Goal: Information Seeking & Learning: Learn about a topic

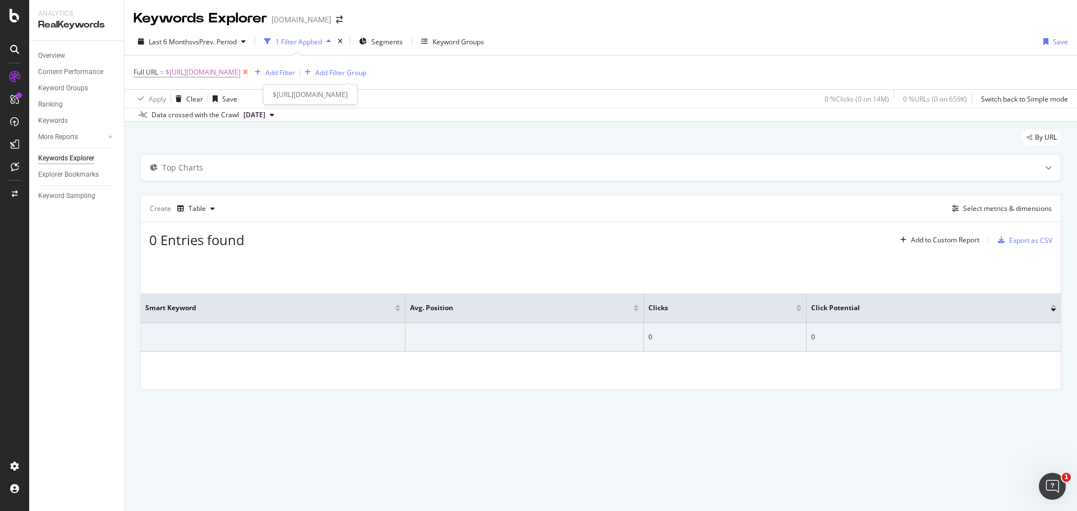
click at [250, 74] on icon at bounding box center [246, 72] width 10 height 11
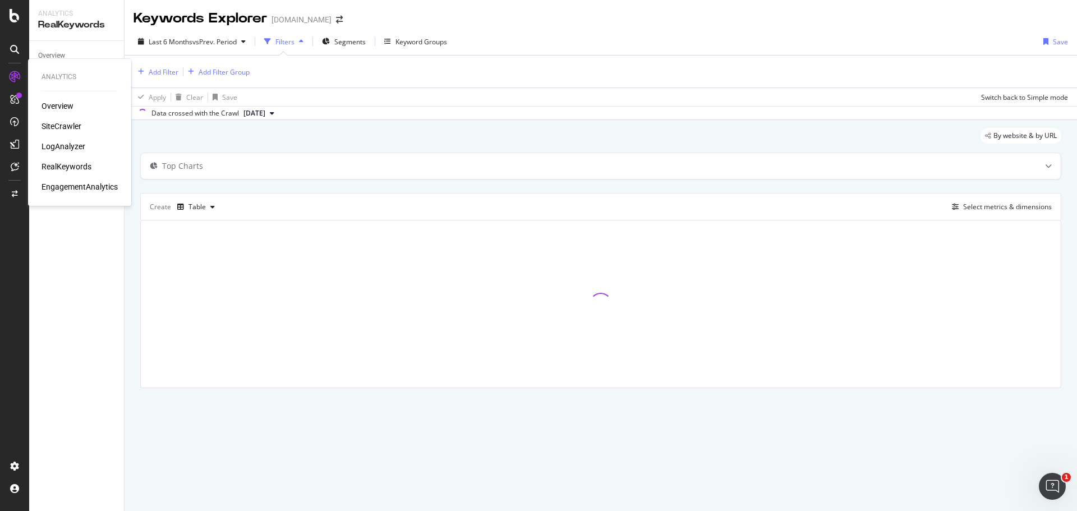
click at [72, 167] on div "RealKeywords" at bounding box center [67, 166] width 50 height 11
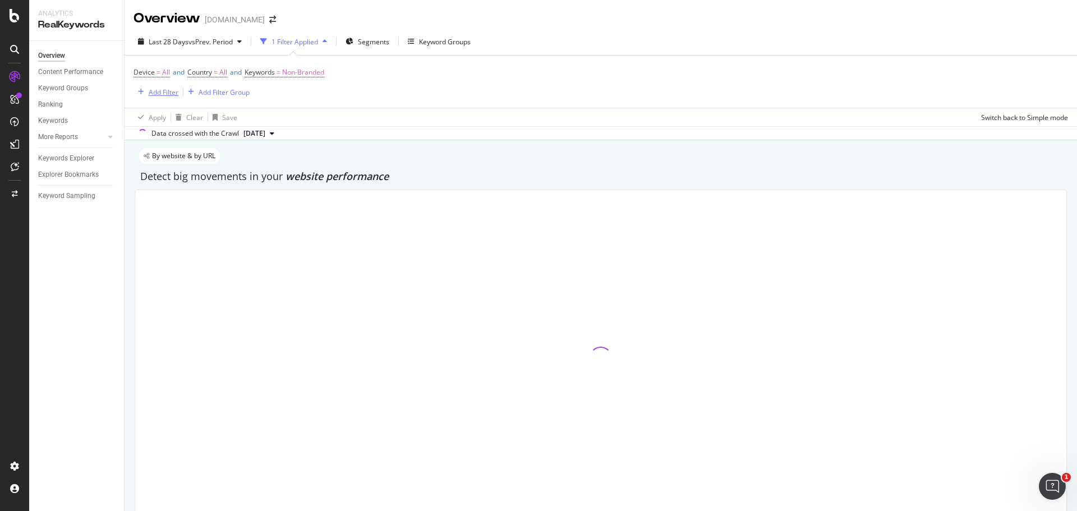
click at [150, 93] on div "Add Filter" at bounding box center [164, 93] width 30 height 10
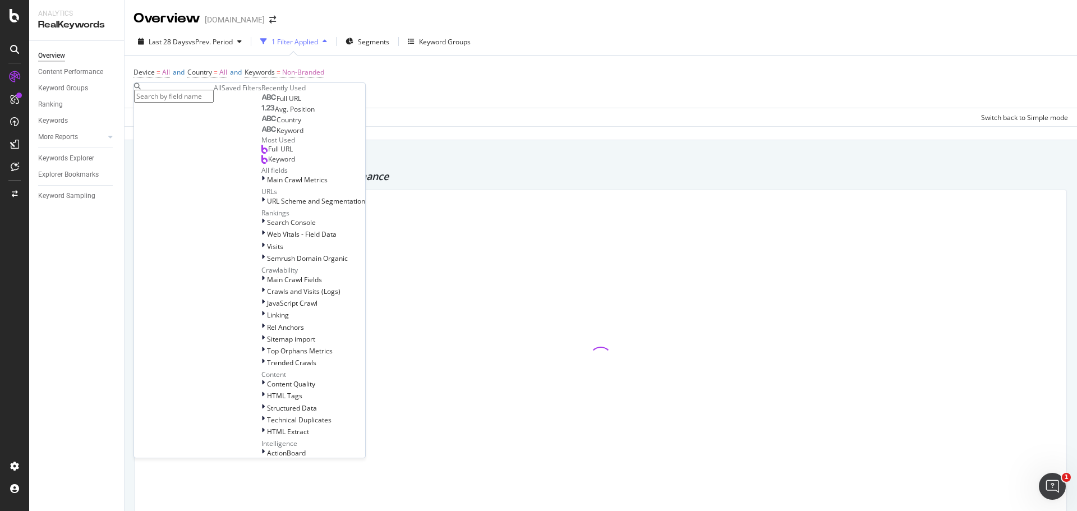
click at [261, 154] on div "Full URL" at bounding box center [276, 149] width 31 height 9
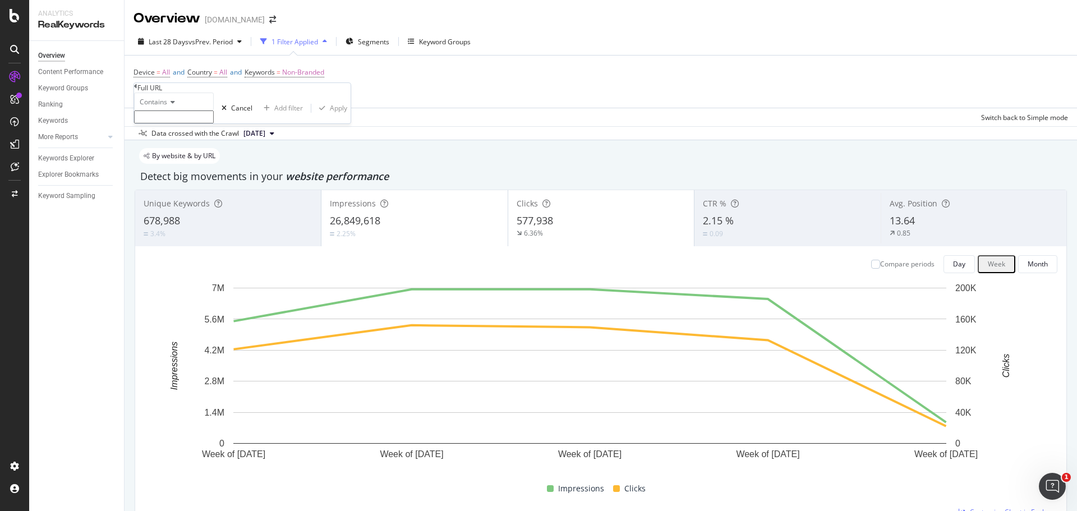
click at [200, 123] on input "text" at bounding box center [174, 117] width 80 height 13
paste input "https://www.thermofisher.com/us/en/home/products-and-services/promotions/jump-s…"
type input "https://www.thermofisher.com/us/en/home/products-and-services/promotions/jump-s…"
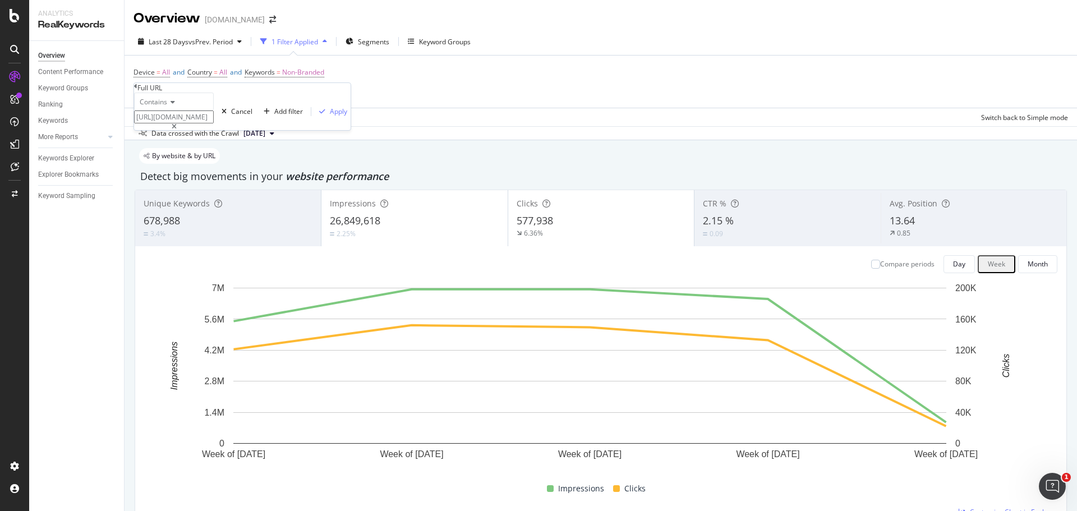
click at [171, 105] on icon at bounding box center [171, 102] width 8 height 7
click at [178, 122] on div "Equal to" at bounding box center [174, 117] width 79 height 12
click at [315, 115] on div "button" at bounding box center [322, 111] width 15 height 7
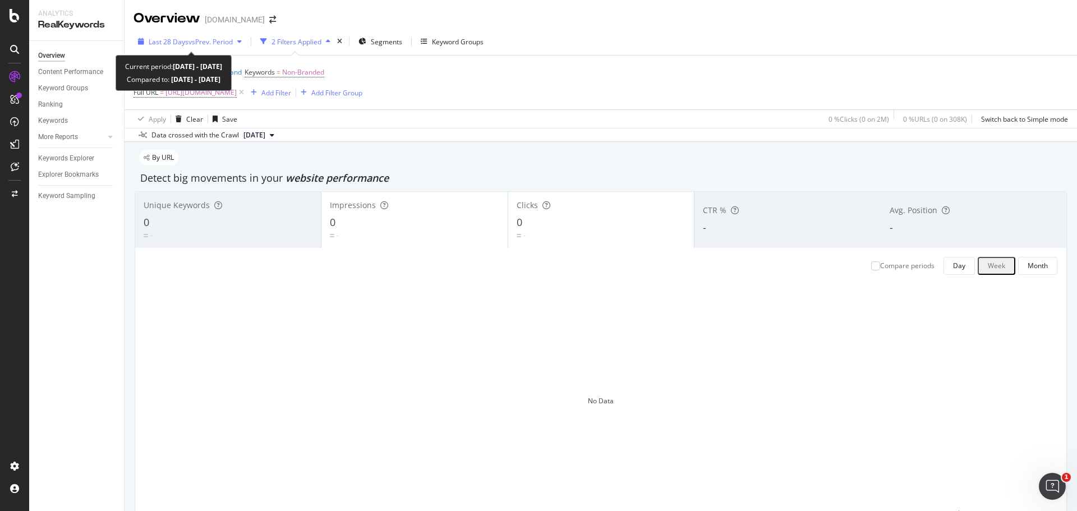
click at [232, 43] on span "vs Prev. Period" at bounding box center [211, 42] width 44 height 10
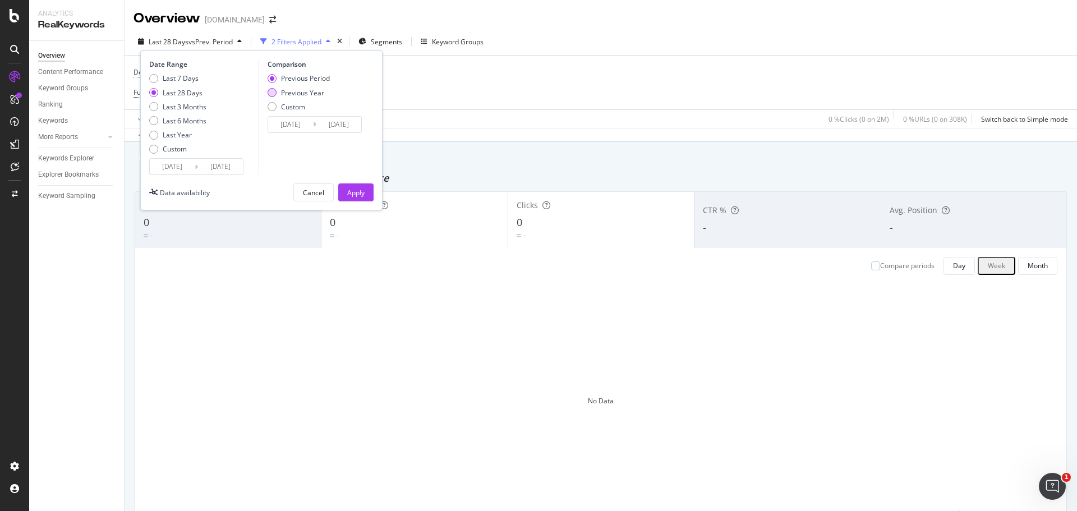
click at [271, 91] on div "Previous Year" at bounding box center [272, 92] width 9 height 9
type input "2024/07/16"
type input "2024/08/12"
click at [199, 108] on div "Last 3 Months" at bounding box center [185, 107] width 44 height 10
type input "2025/05/12"
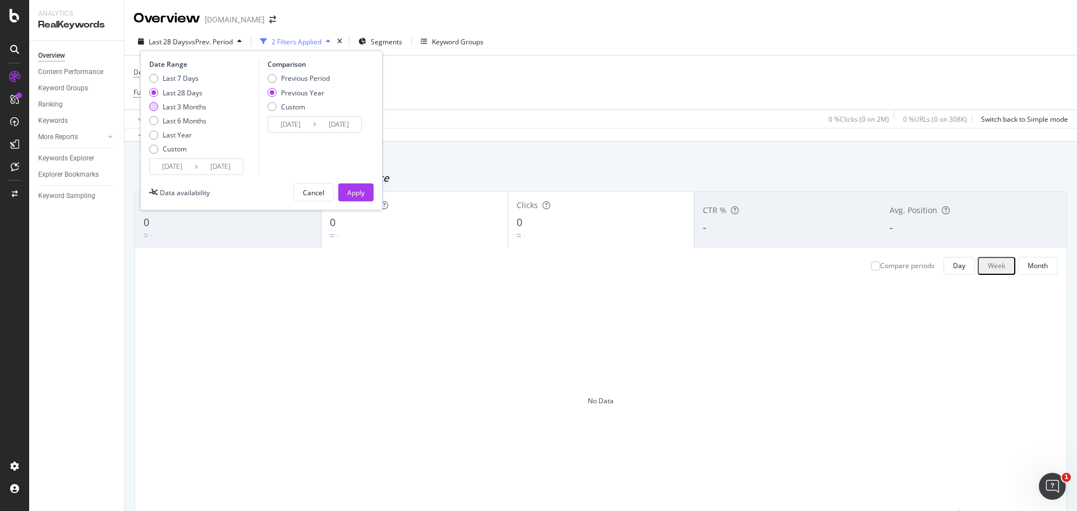
type input "2024/05/13"
click at [351, 194] on div "Apply" at bounding box center [355, 193] width 17 height 10
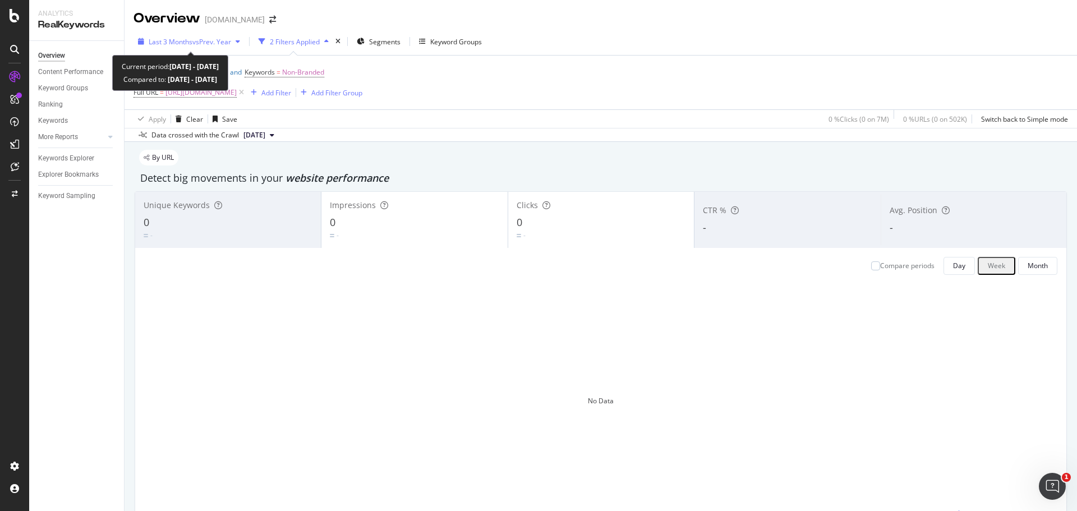
click at [217, 43] on span "vs Prev. Year" at bounding box center [211, 42] width 39 height 10
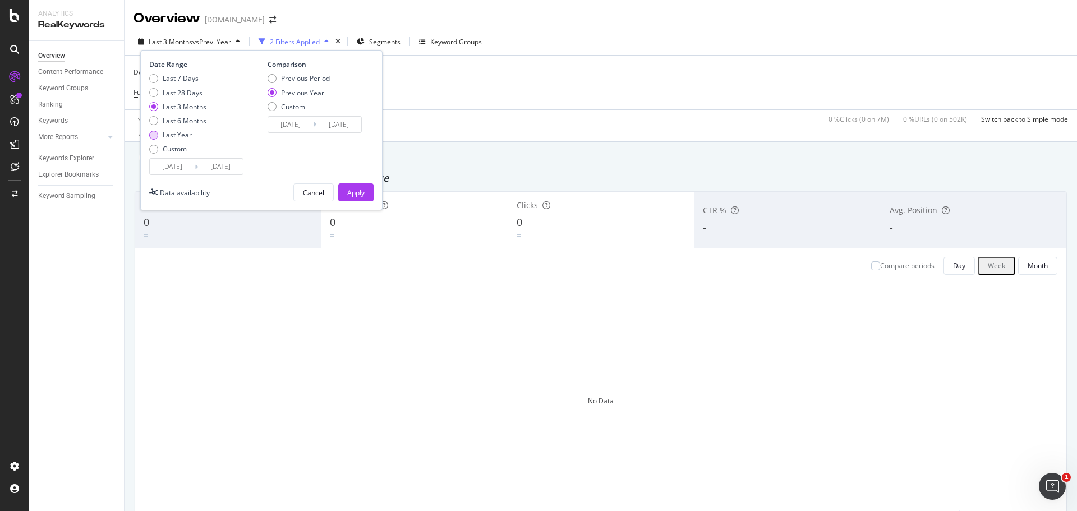
click at [163, 131] on div "Last Year" at bounding box center [177, 135] width 29 height 10
type input "2024/08/12"
type input "2023/08/14"
click at [187, 122] on div "Last 6 Months" at bounding box center [185, 121] width 44 height 10
type input "2025/02/12"
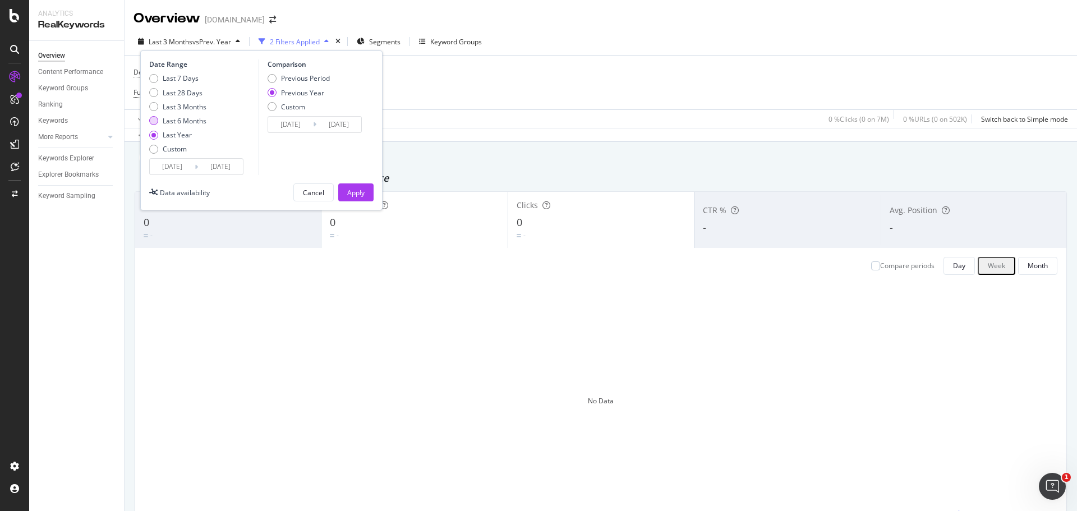
type input "2024/02/14"
click at [174, 131] on div "Last Year" at bounding box center [177, 135] width 29 height 10
type input "2024/08/12"
type input "2023/08/14"
click at [363, 195] on div "Apply" at bounding box center [355, 193] width 17 height 10
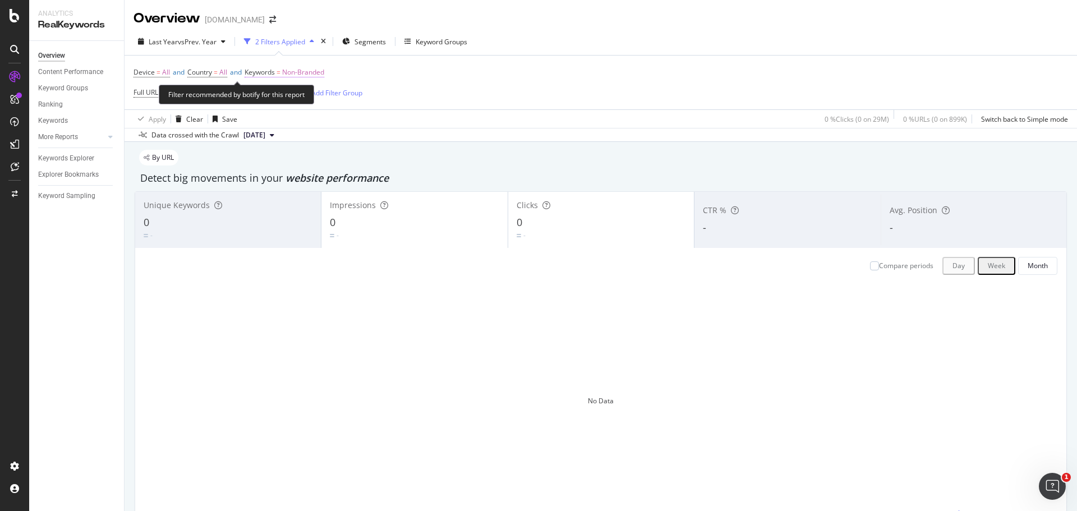
click at [315, 73] on span "Non-Branded" at bounding box center [303, 73] width 42 height 16
click at [299, 85] on span "Non-Branded" at bounding box center [281, 80] width 47 height 10
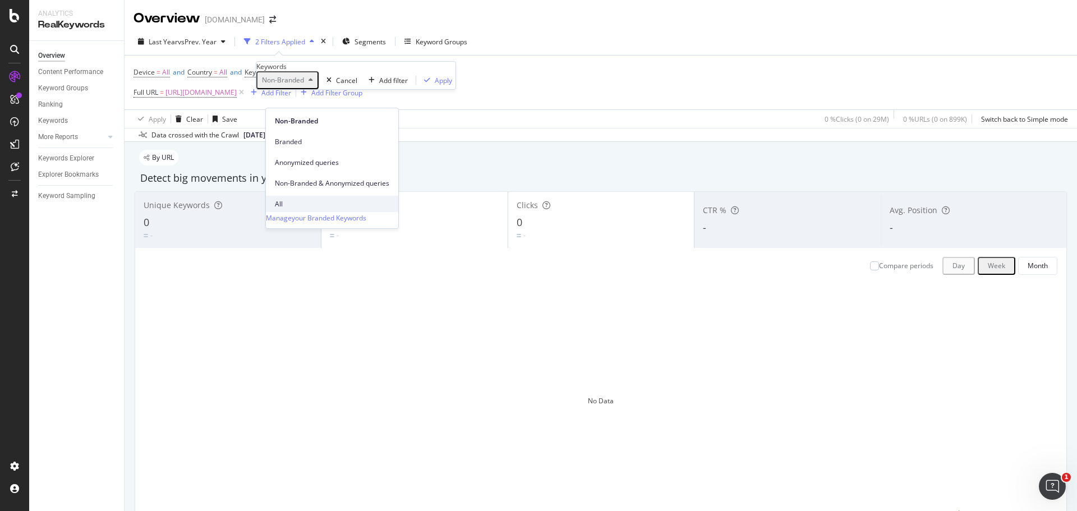
click at [288, 199] on span "All" at bounding box center [332, 204] width 114 height 10
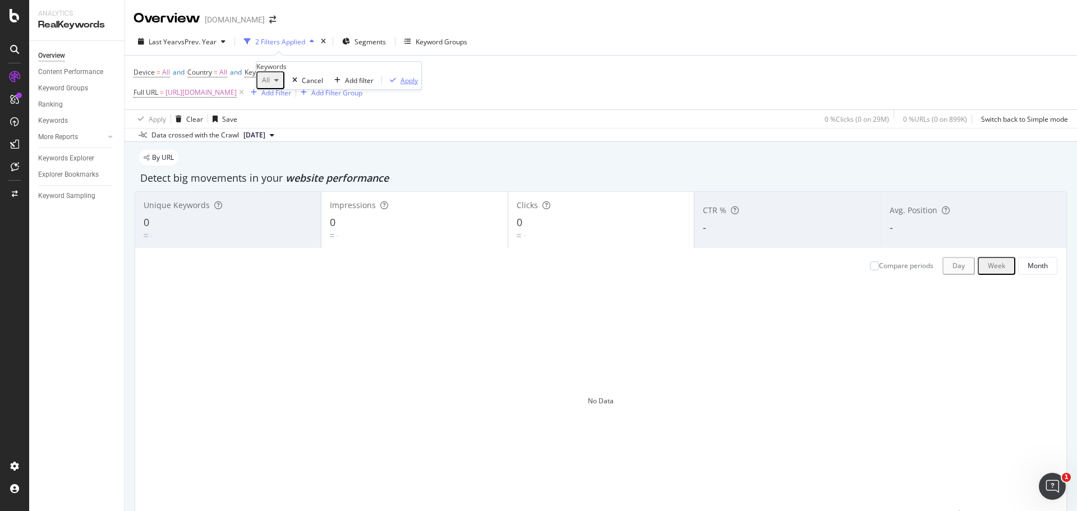
click at [386, 84] on div "button" at bounding box center [393, 80] width 15 height 7
click at [13, 167] on icon at bounding box center [15, 166] width 8 height 9
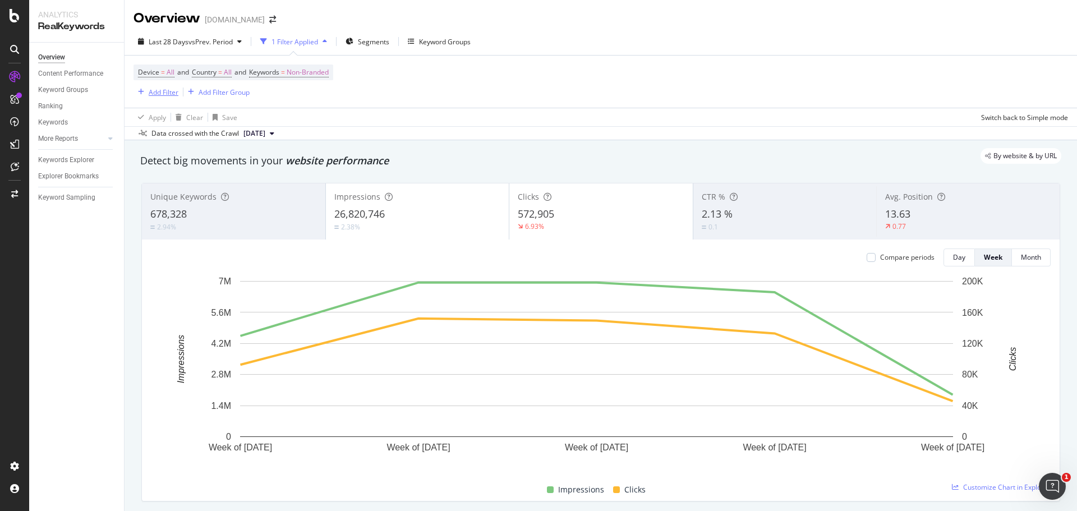
click at [150, 96] on div "Add Filter" at bounding box center [164, 93] width 30 height 10
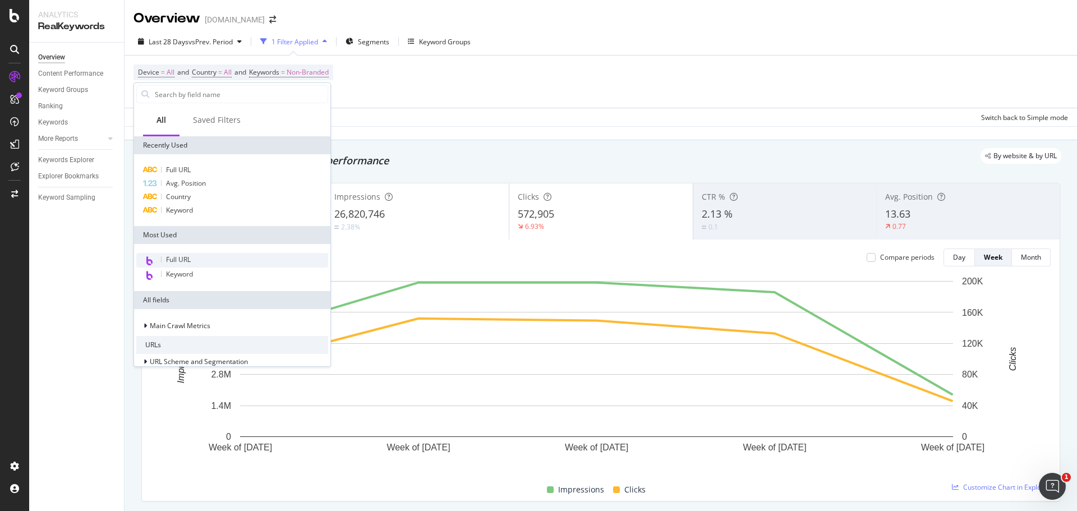
click at [172, 260] on span "Full URL" at bounding box center [178, 260] width 25 height 10
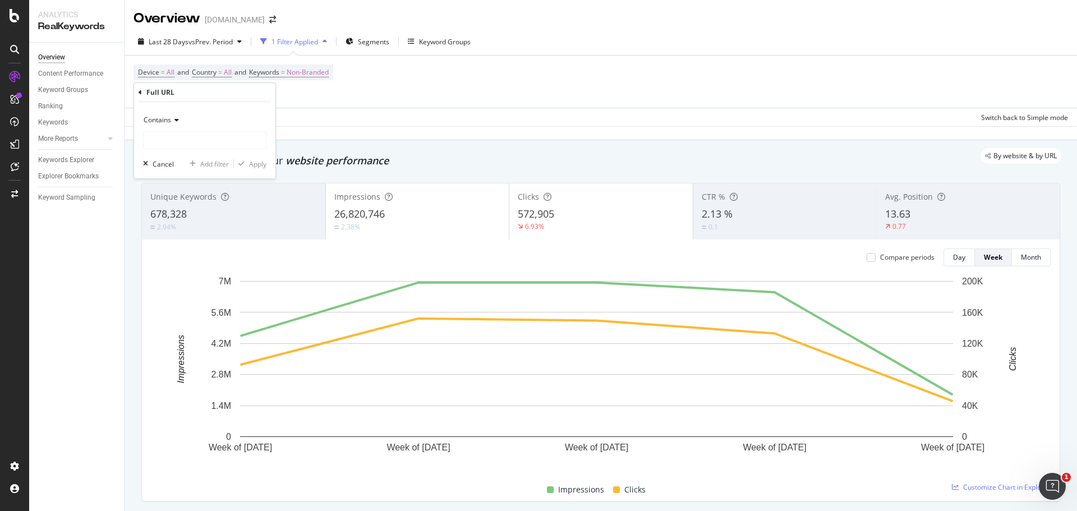
click at [174, 122] on icon at bounding box center [175, 120] width 8 height 7
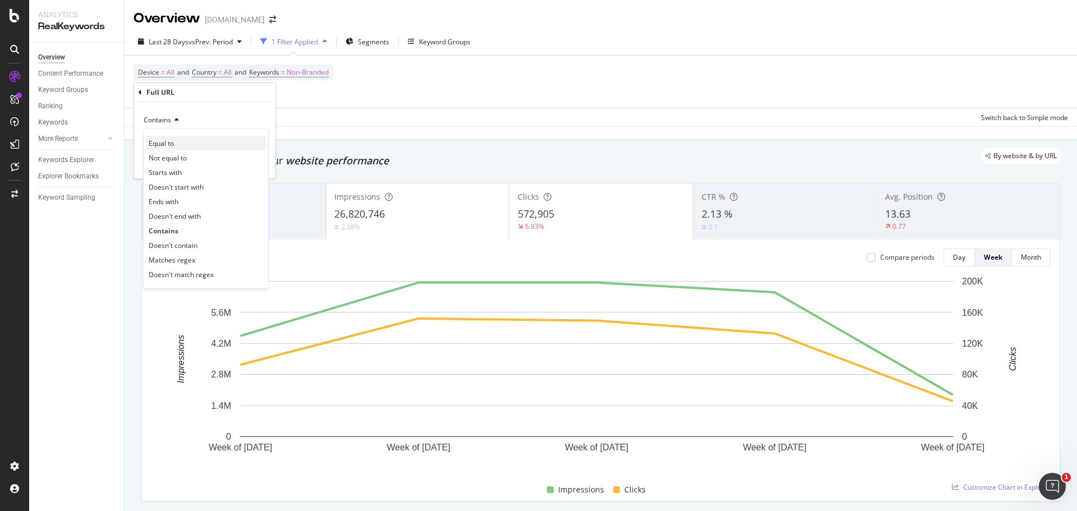
click at [164, 144] on span "Equal to" at bounding box center [161, 144] width 25 height 10
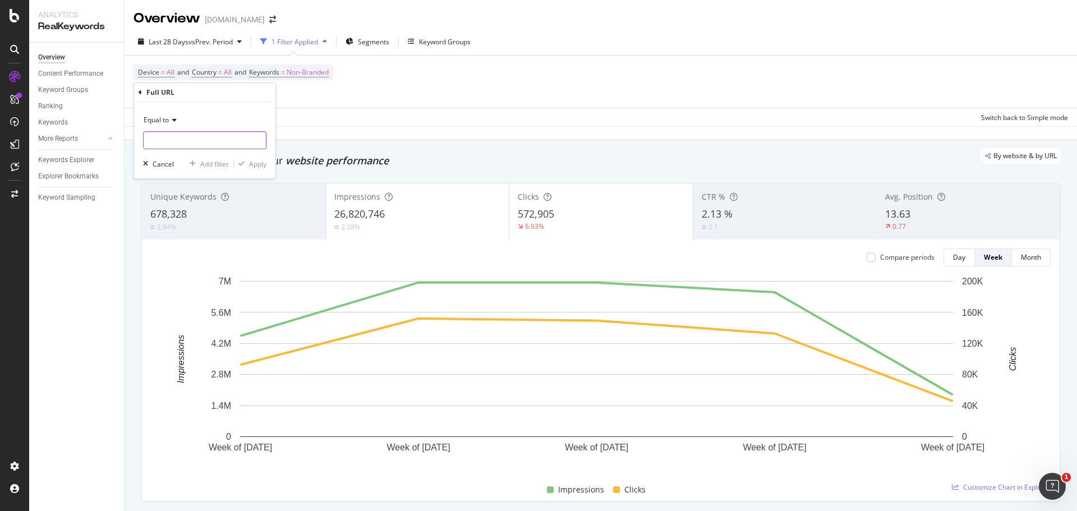
click at [179, 138] on input "text" at bounding box center [205, 140] width 122 height 18
paste input "[URL][DOMAIN_NAME]"
type input "[URL][DOMAIN_NAME]"
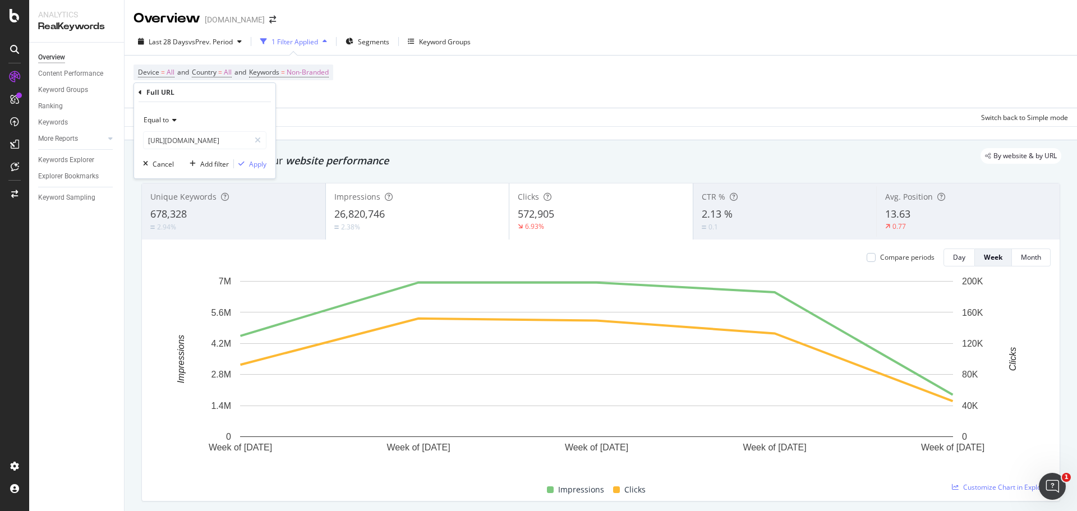
click at [175, 121] on icon at bounding box center [173, 120] width 8 height 7
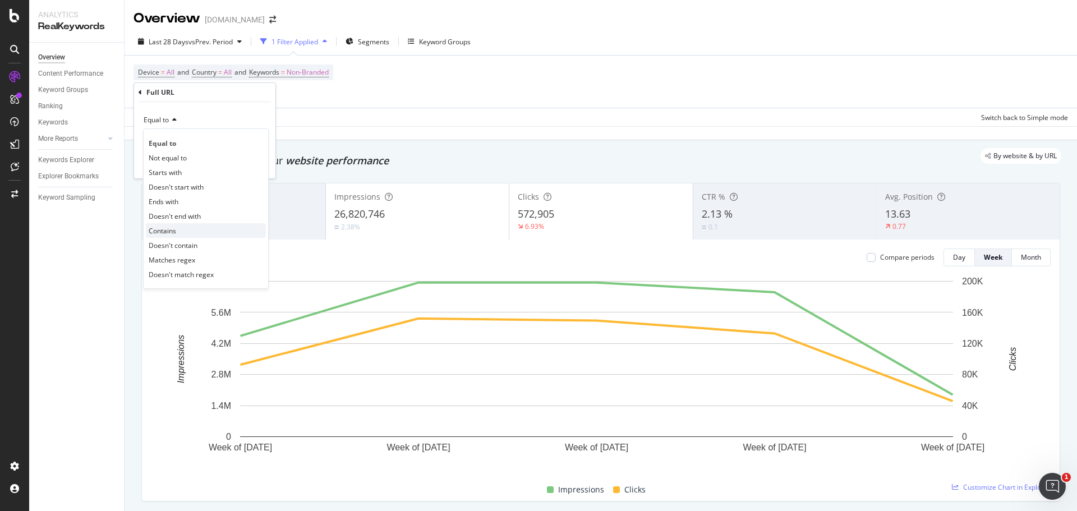
click at [178, 233] on div "Contains" at bounding box center [206, 230] width 120 height 15
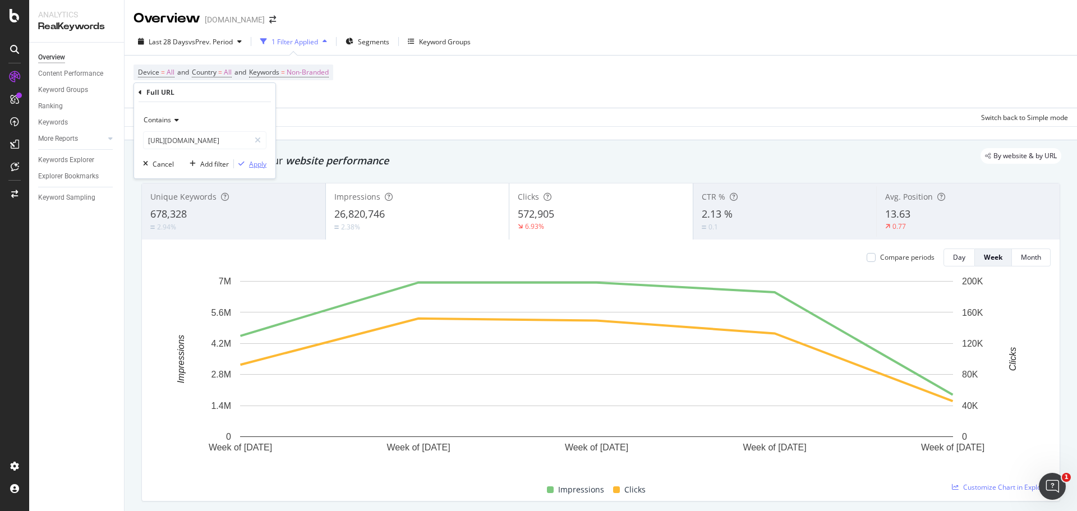
click at [257, 167] on div "Apply" at bounding box center [257, 164] width 17 height 10
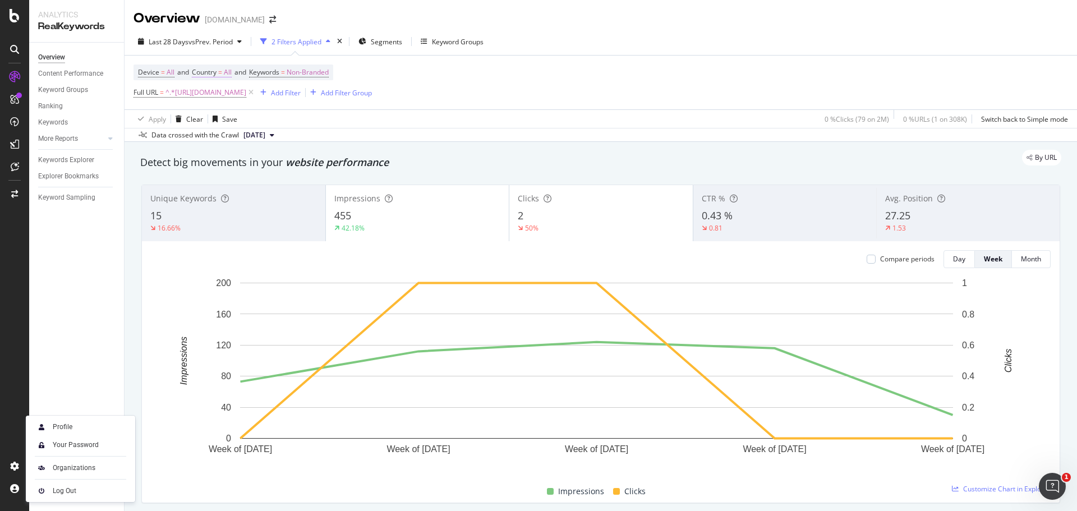
click at [222, 75] on span "=" at bounding box center [220, 72] width 4 height 10
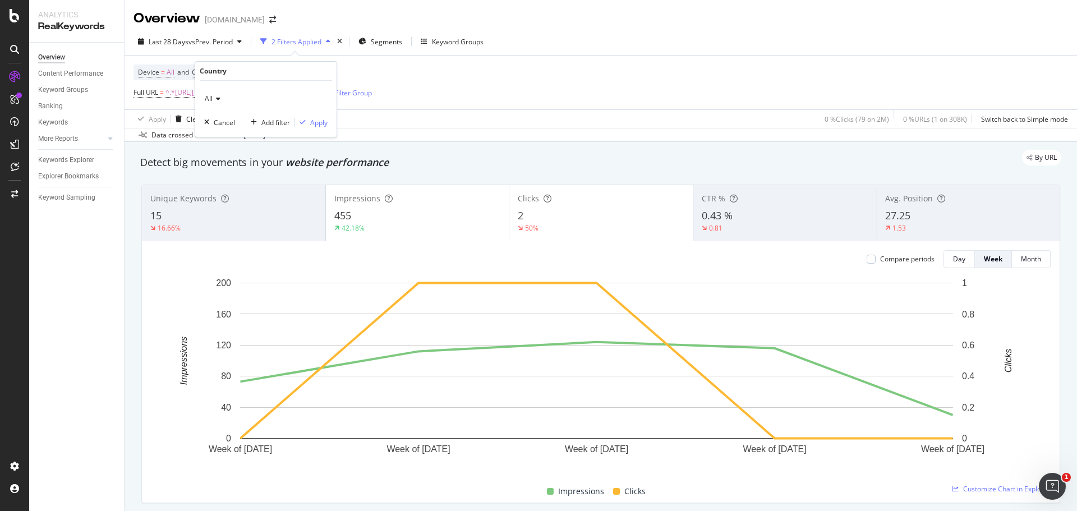
click at [223, 102] on div "All" at bounding box center [265, 99] width 123 height 18
click at [223, 134] on span "United States of America" at bounding box center [244, 137] width 68 height 10
click at [316, 120] on div "Apply" at bounding box center [318, 123] width 17 height 10
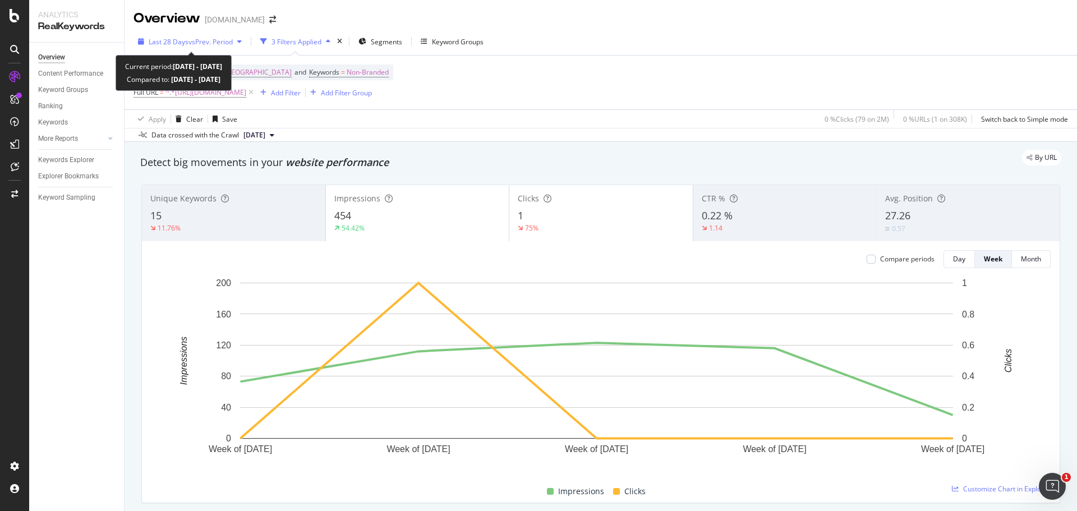
click at [238, 48] on div "Last 28 Days vs Prev. Period" at bounding box center [190, 41] width 113 height 17
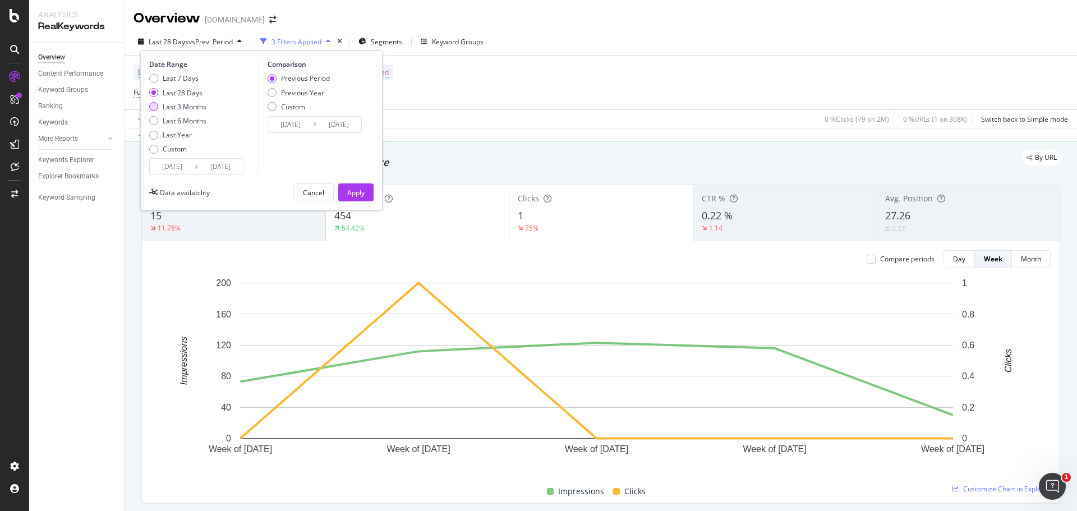
click at [190, 105] on div "Last 3 Months" at bounding box center [185, 107] width 44 height 10
type input "2025/05/13"
type input "2025/02/10"
type input "2025/05/12"
click at [316, 92] on div "Previous Year" at bounding box center [302, 93] width 43 height 10
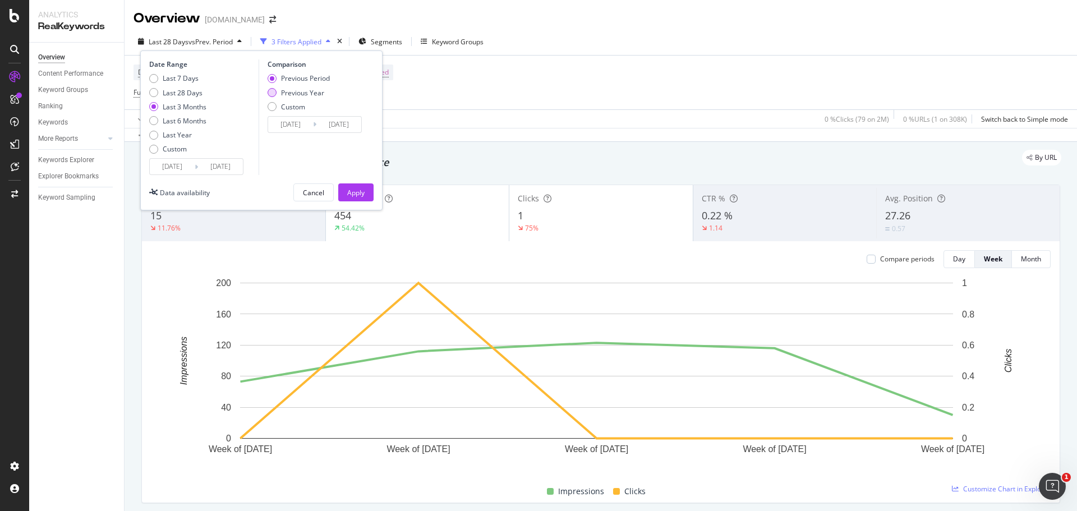
type input "2024/05/14"
type input "2024/08/13"
click at [347, 186] on div "Apply" at bounding box center [355, 192] width 17 height 17
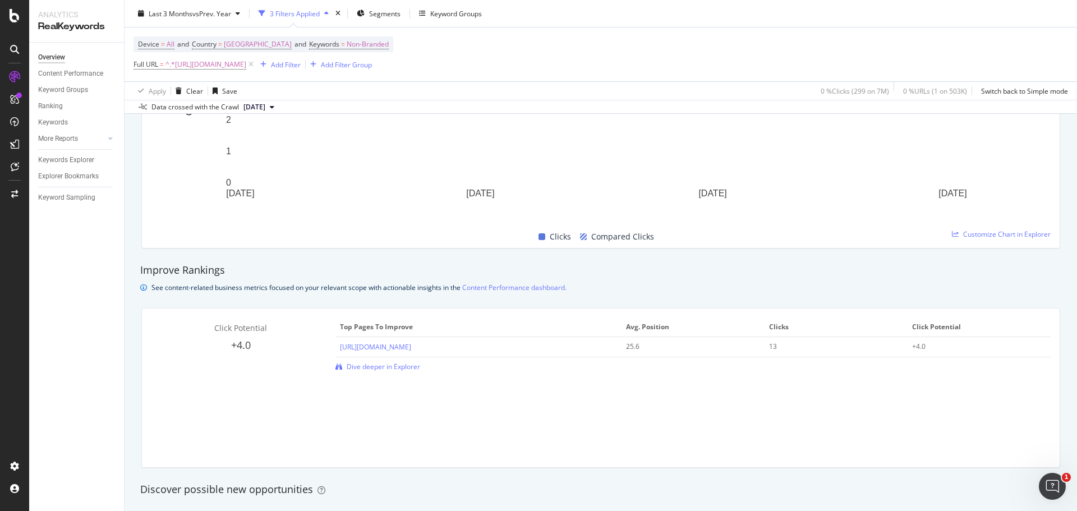
scroll to position [673, 0]
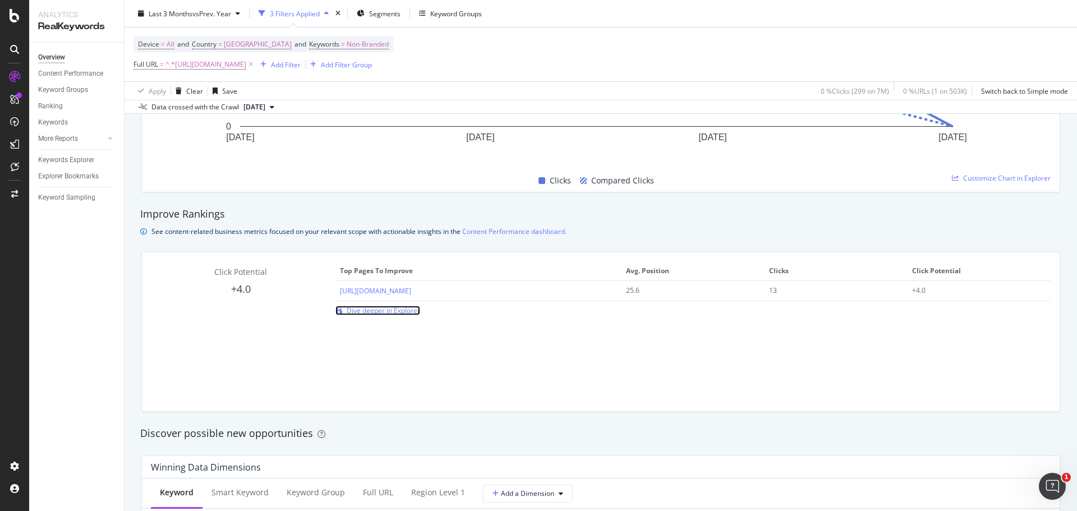
click at [397, 312] on span "Dive deeper in Explorer" at bounding box center [384, 311] width 74 height 10
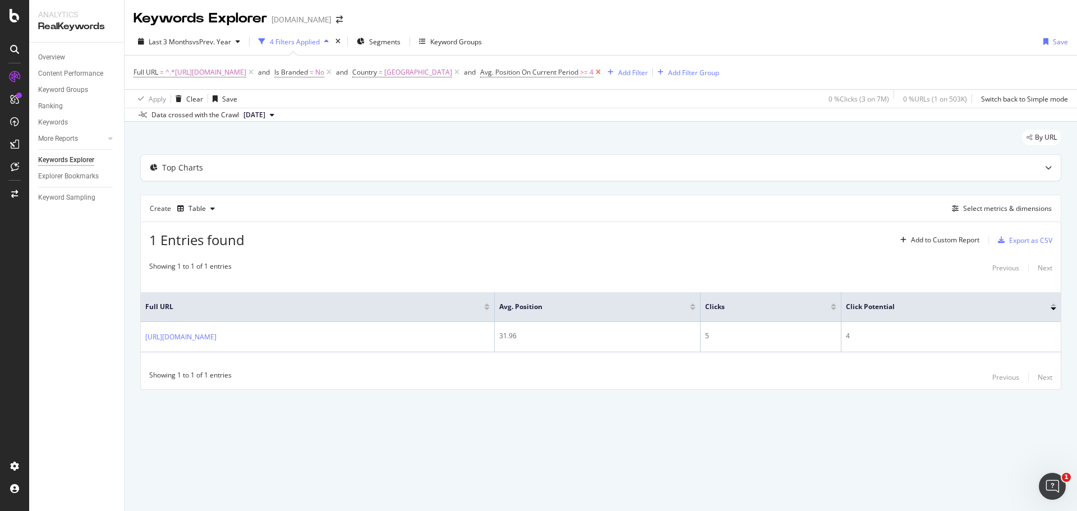
click at [603, 70] on icon at bounding box center [599, 72] width 10 height 11
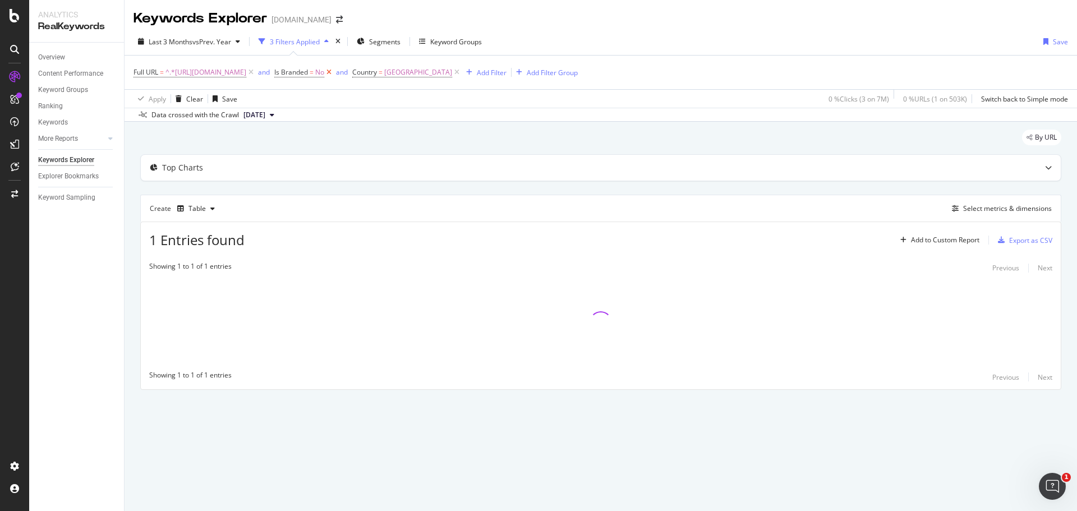
click at [334, 71] on icon at bounding box center [329, 72] width 10 height 11
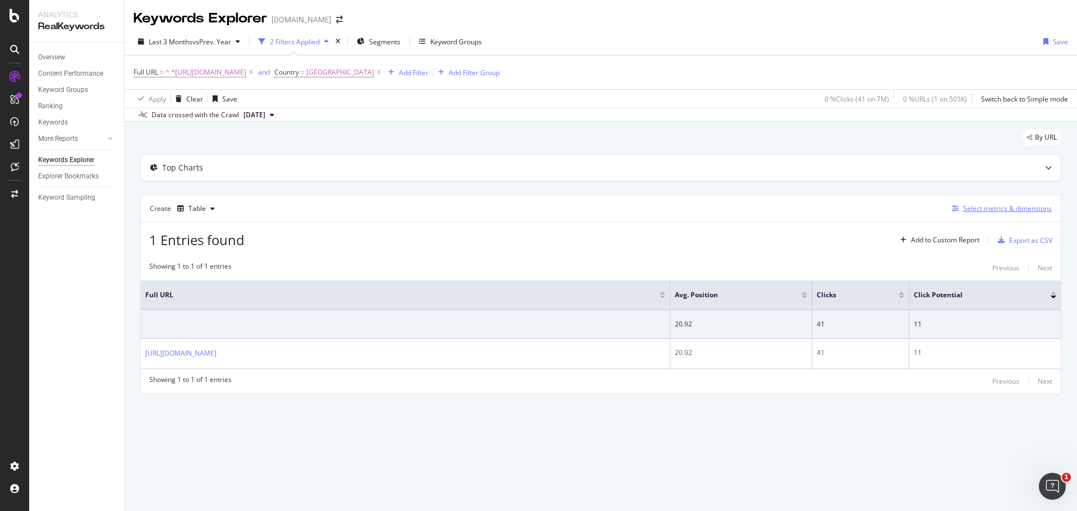
click at [983, 209] on div "Select metrics & dimensions" at bounding box center [1007, 209] width 89 height 10
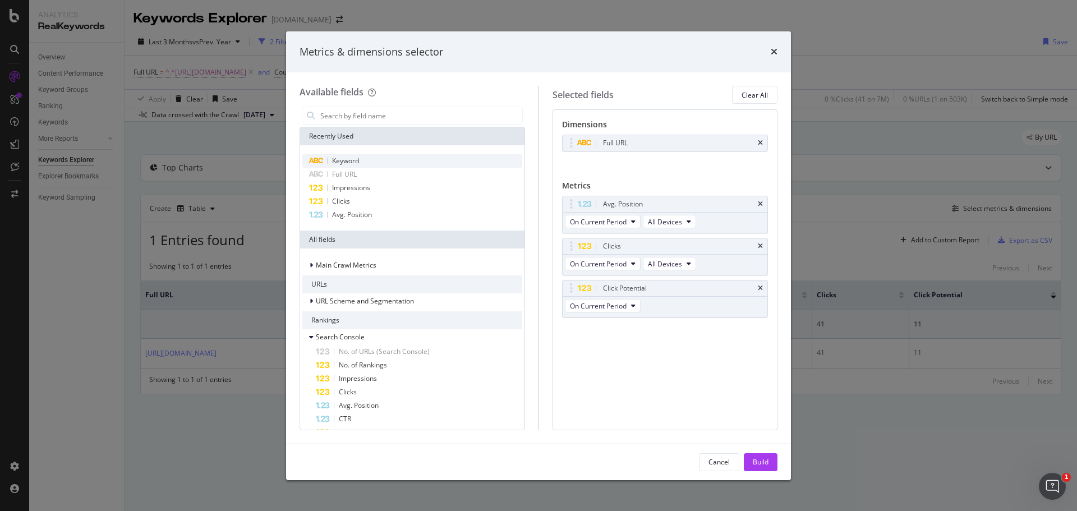
click at [355, 159] on span "Keyword" at bounding box center [345, 161] width 27 height 10
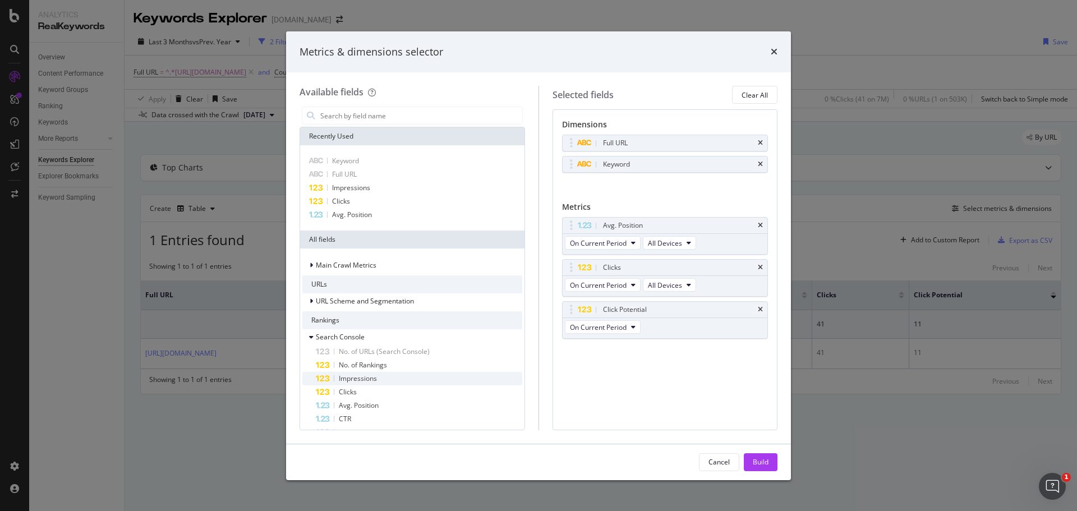
click at [328, 377] on icon "modal" at bounding box center [322, 378] width 15 height 7
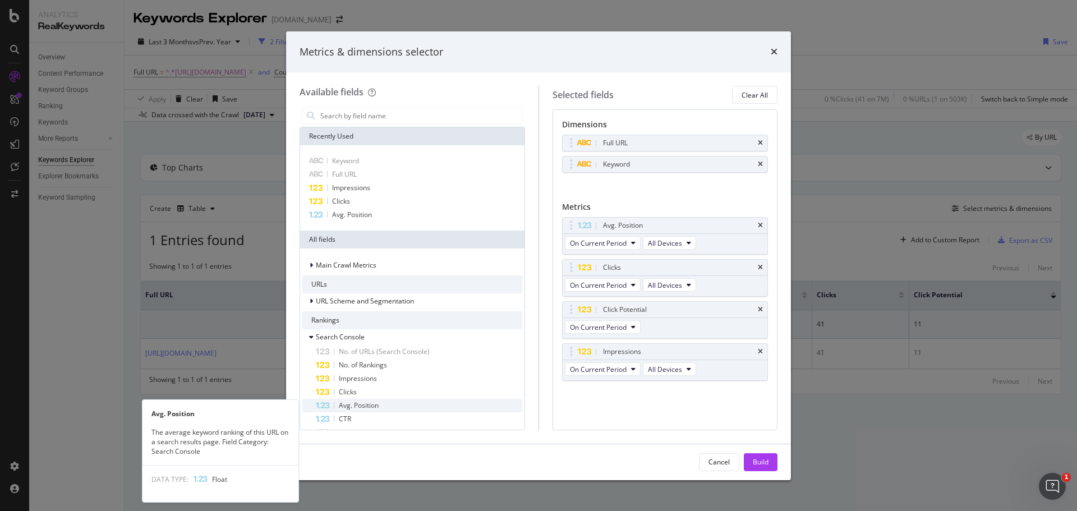
click at [375, 406] on span "Avg. Position" at bounding box center [359, 406] width 40 height 10
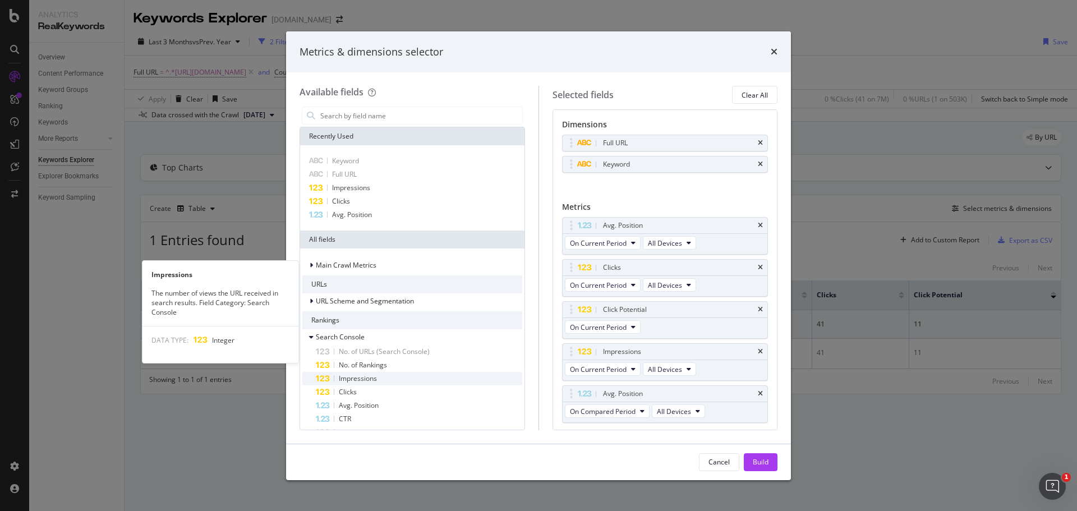
scroll to position [112, 0]
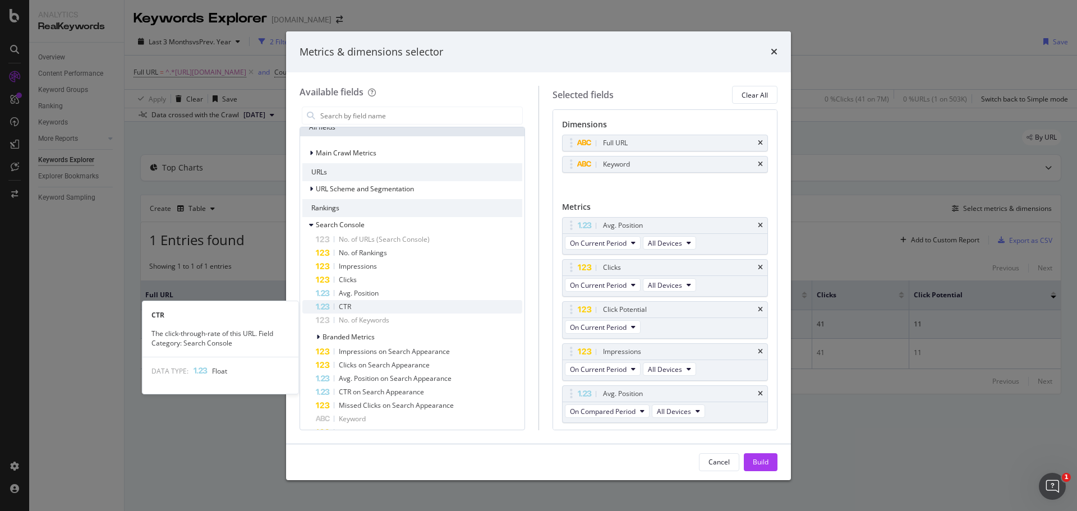
click at [361, 305] on div "CTR" at bounding box center [419, 306] width 207 height 13
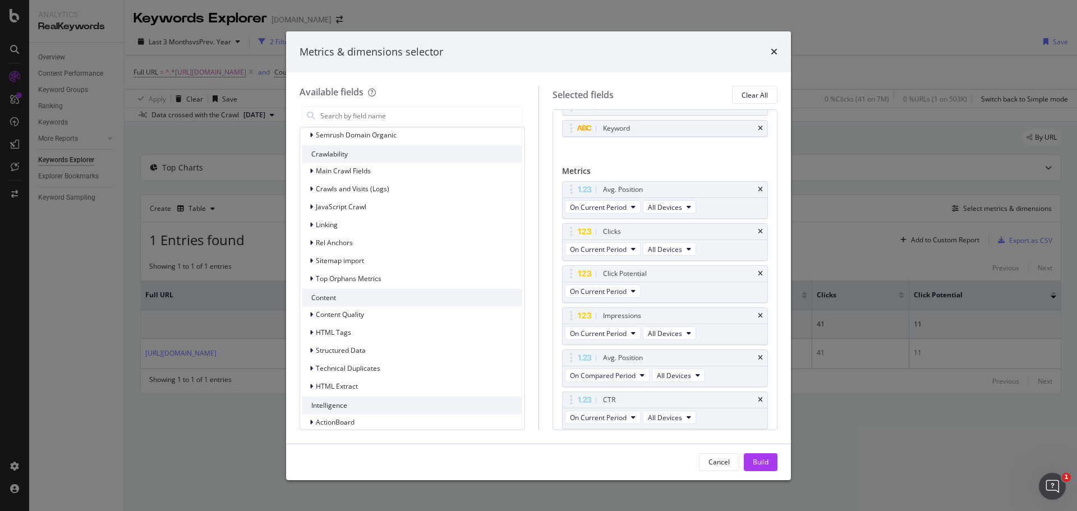
scroll to position [954, 0]
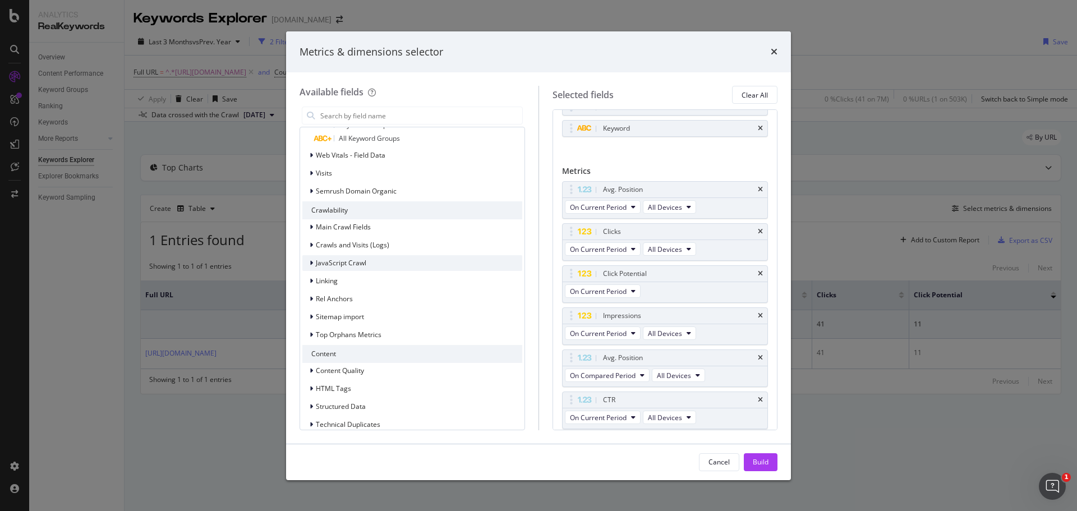
click at [308, 261] on div "JavaScript Crawl" at bounding box center [334, 263] width 64 height 11
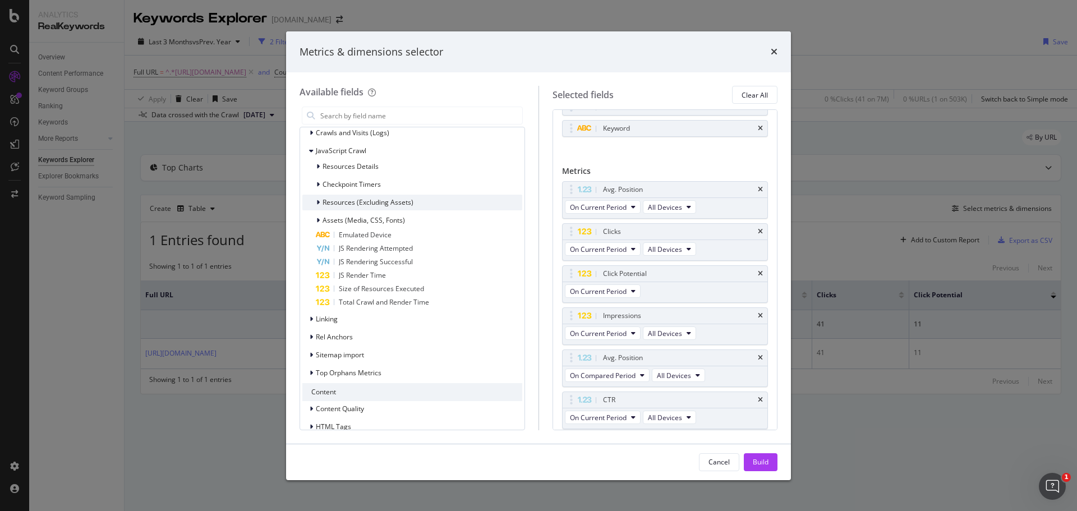
scroll to position [1122, 0]
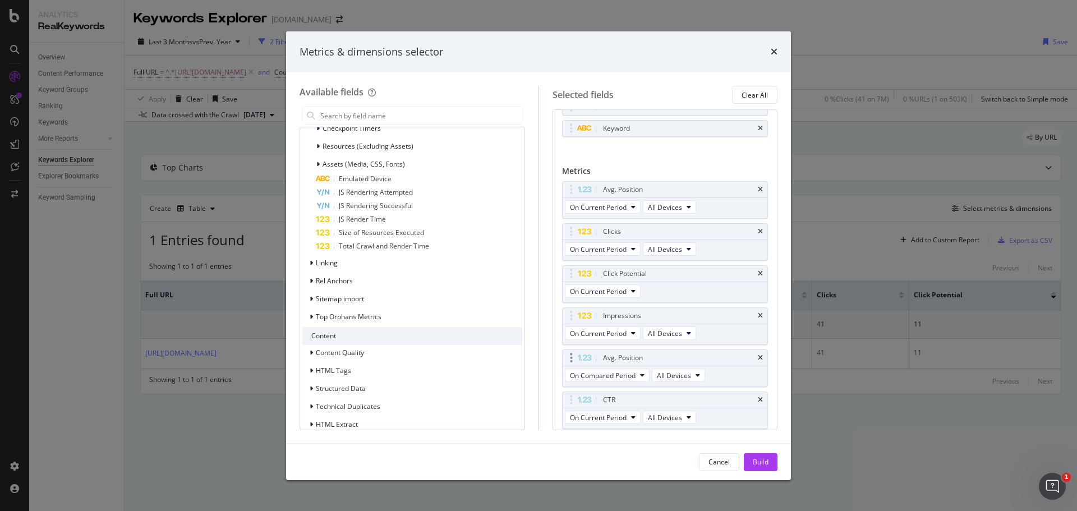
click at [749, 356] on div "Avg. Position" at bounding box center [665, 358] width 205 height 16
click at [758, 190] on icon "times" at bounding box center [760, 189] width 5 height 7
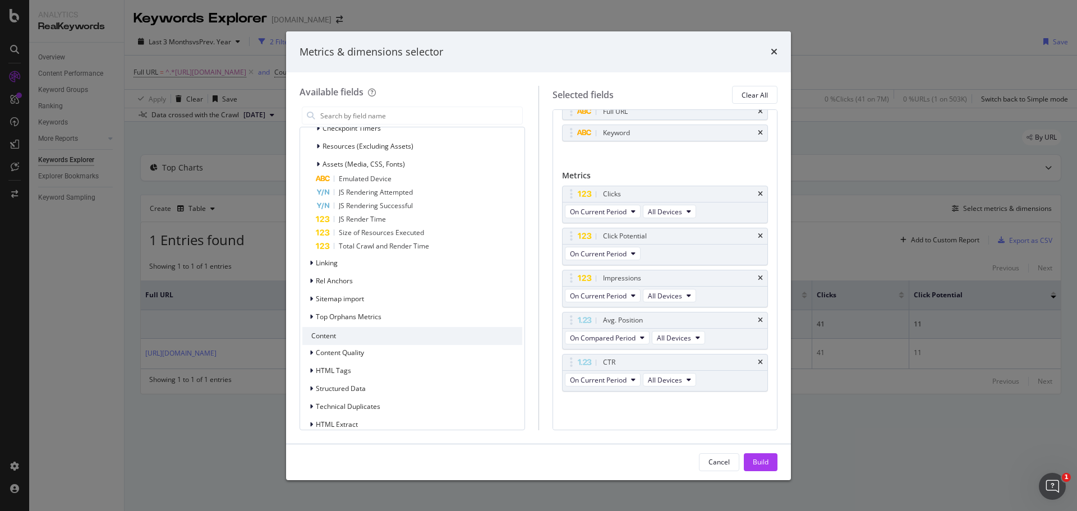
scroll to position [31, 0]
click at [758, 237] on icon "times" at bounding box center [760, 236] width 5 height 7
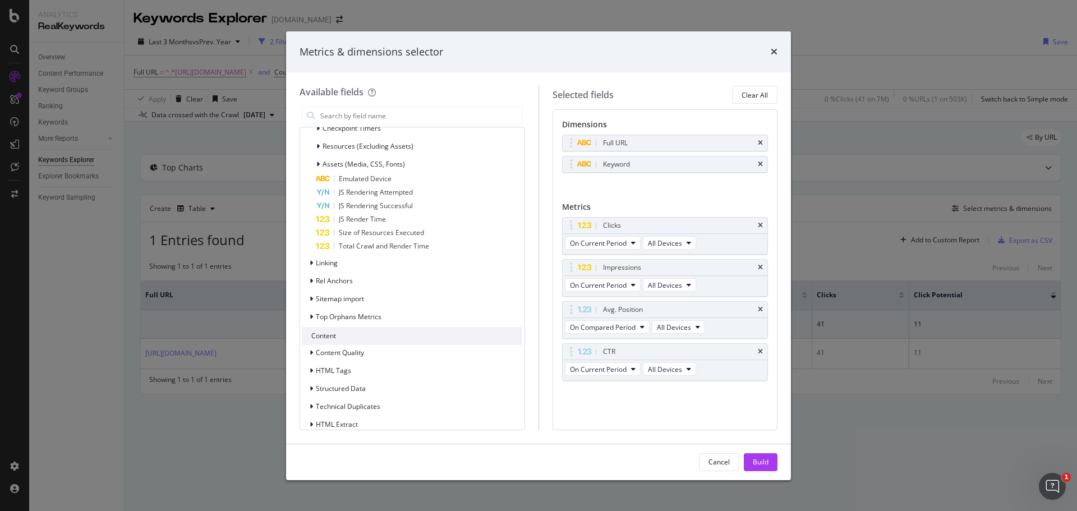
scroll to position [0, 0]
drag, startPoint x: 721, startPoint y: 353, endPoint x: 722, endPoint y: 315, distance: 37.6
click at [722, 315] on body "Analytics RealKeywords Overview Content Performance Keyword Groups Ranking Keyw…" at bounding box center [538, 255] width 1077 height 511
click at [760, 460] on div "Build" at bounding box center [761, 462] width 16 height 10
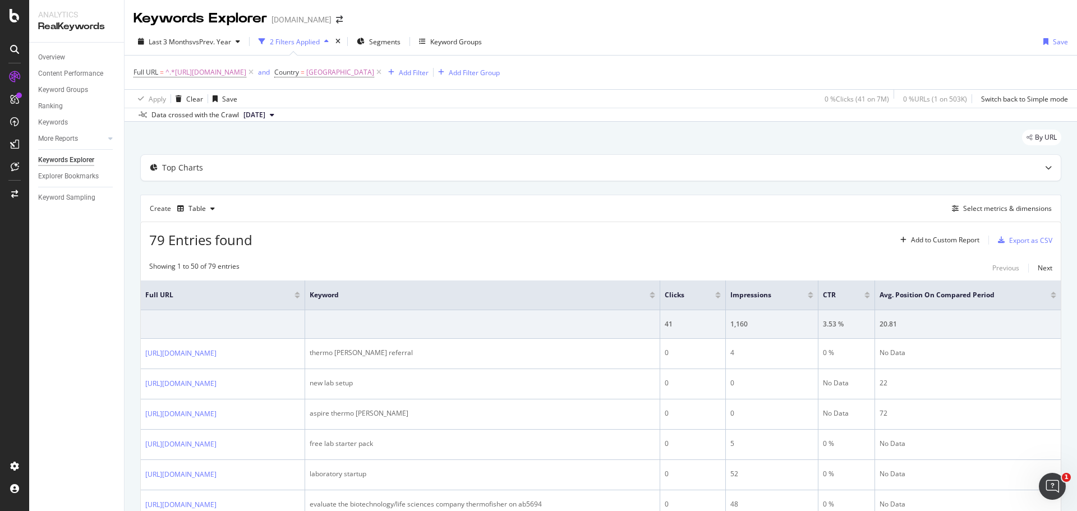
click at [864, 34] on div "Last 3 Months vs Prev. Year 2 Filters Applied Segments Keyword Groups Save" at bounding box center [601, 44] width 953 height 22
click at [1026, 239] on div "Export as CSV" at bounding box center [1031, 241] width 43 height 10
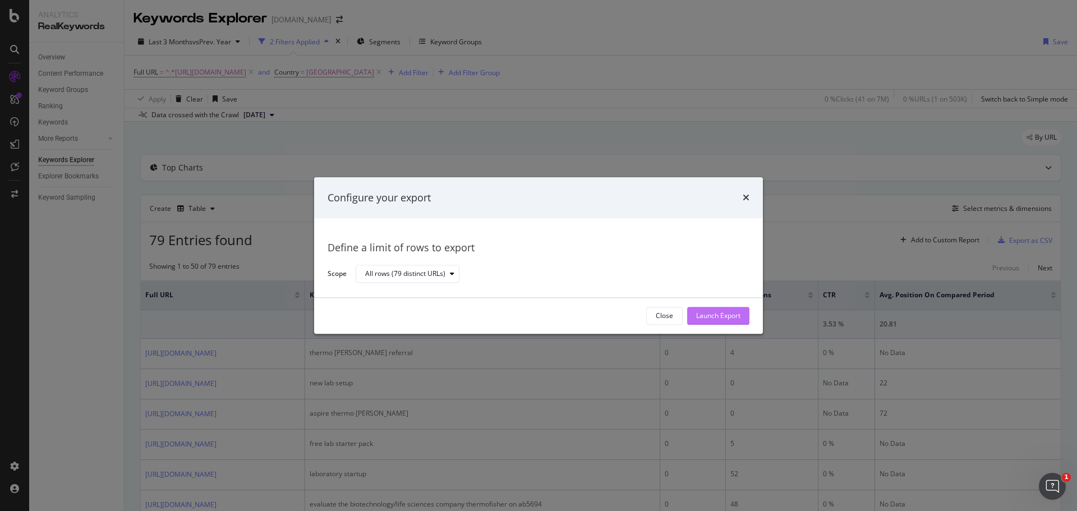
click at [713, 323] on div "Launch Export" at bounding box center [718, 316] width 44 height 17
